Goal: Information Seeking & Learning: Learn about a topic

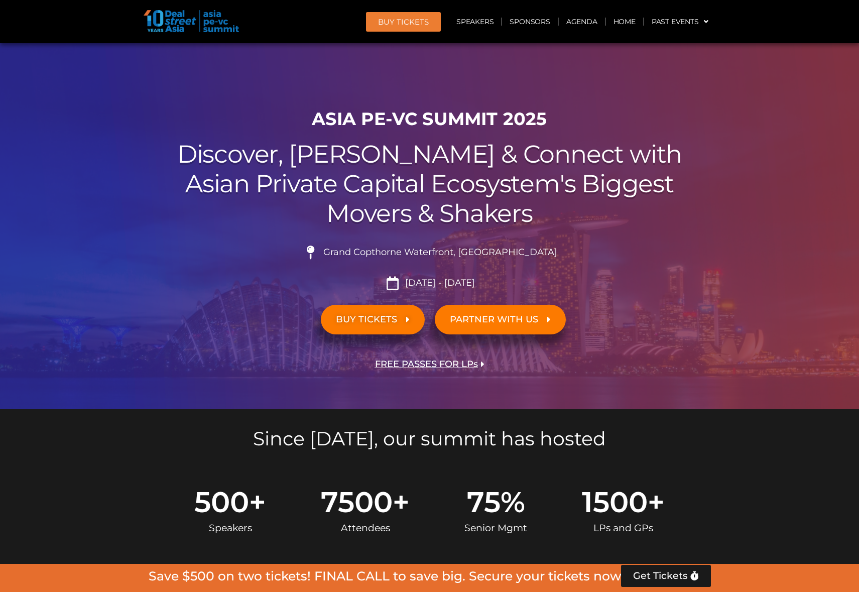
scroll to position [824, 0]
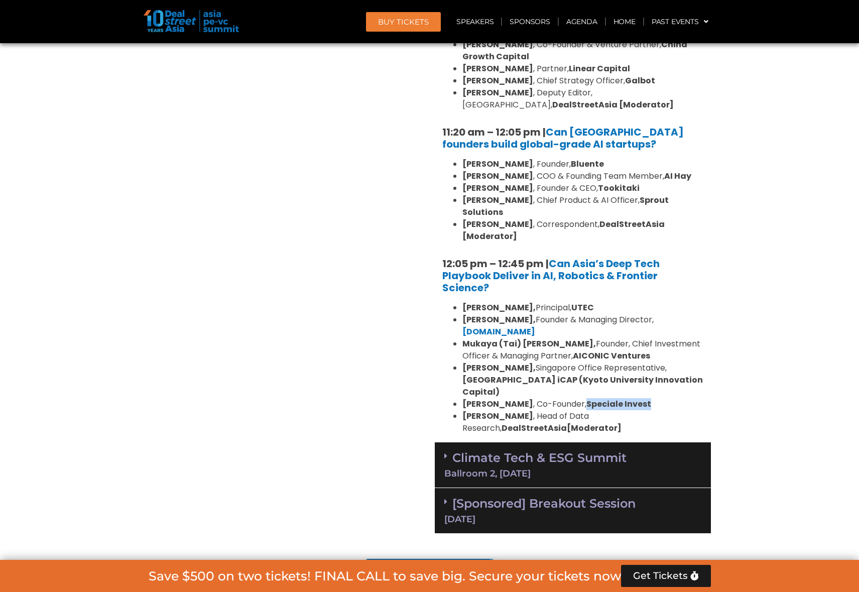
drag, startPoint x: 589, startPoint y: 392, endPoint x: 653, endPoint y: 389, distance: 64.4
click at [661, 398] on li "[PERSON_NAME] , Co-Founder, Speciale Invest" at bounding box center [583, 404] width 241 height 12
copy strong "Speciale Invest"
drag, startPoint x: 616, startPoint y: 404, endPoint x: 685, endPoint y: 404, distance: 68.3
click at [685, 410] on li "[PERSON_NAME] , Head of Data Research, DealStreetAsia [Moderator]" at bounding box center [583, 422] width 241 height 24
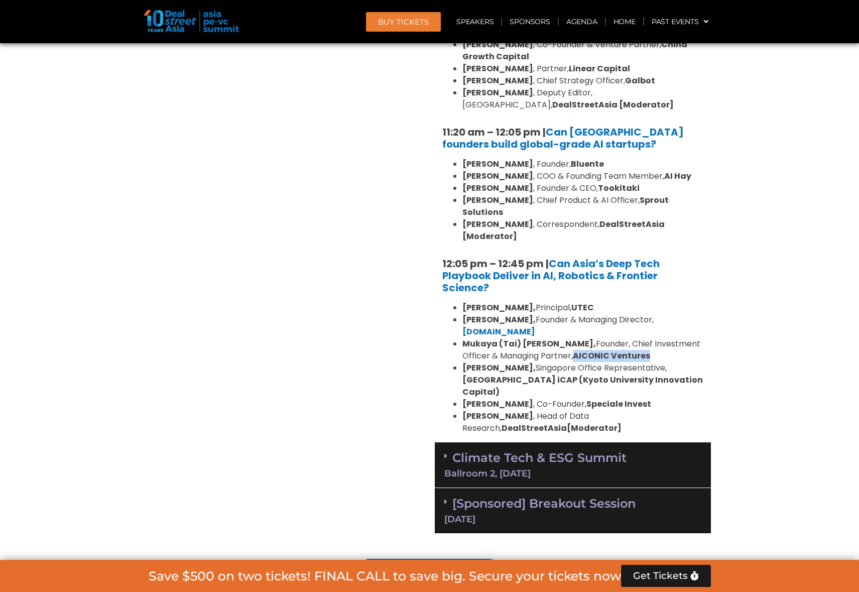
drag, startPoint x: 539, startPoint y: 343, endPoint x: 613, endPoint y: 345, distance: 73.4
click at [618, 345] on li "[PERSON_NAME] ([PERSON_NAME], Founder, Chief Investment Officer & Managing Part…" at bounding box center [583, 350] width 241 height 24
copy b "AICONIC Ventures"
drag, startPoint x: 463, startPoint y: 331, endPoint x: 624, endPoint y: 342, distance: 161.6
click at [624, 342] on li "[PERSON_NAME] ([PERSON_NAME], Founder, Chief Investment Officer & Managing Part…" at bounding box center [583, 350] width 241 height 24
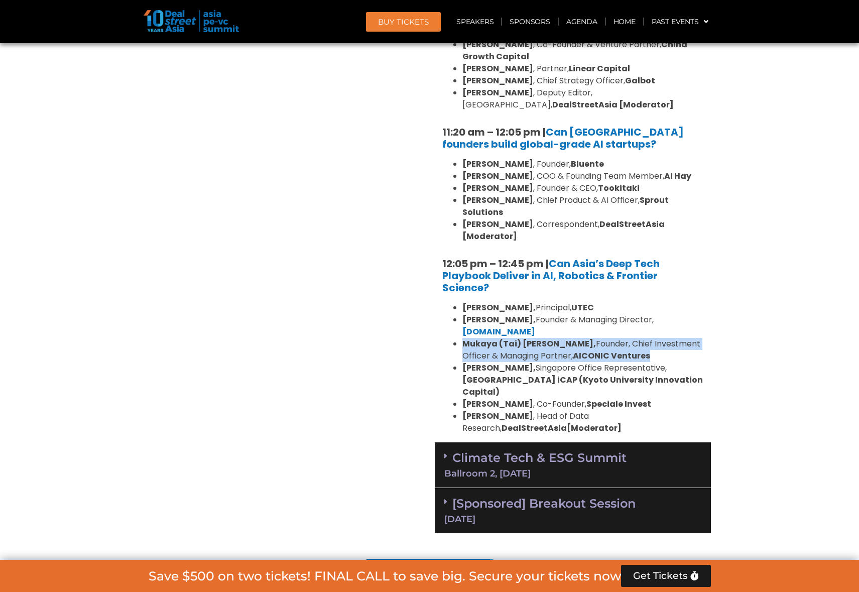
copy li "[PERSON_NAME] ([PERSON_NAME], Founder, Chief Investment Officer & Managing Part…"
